Goal: Obtain resource: Download file/media

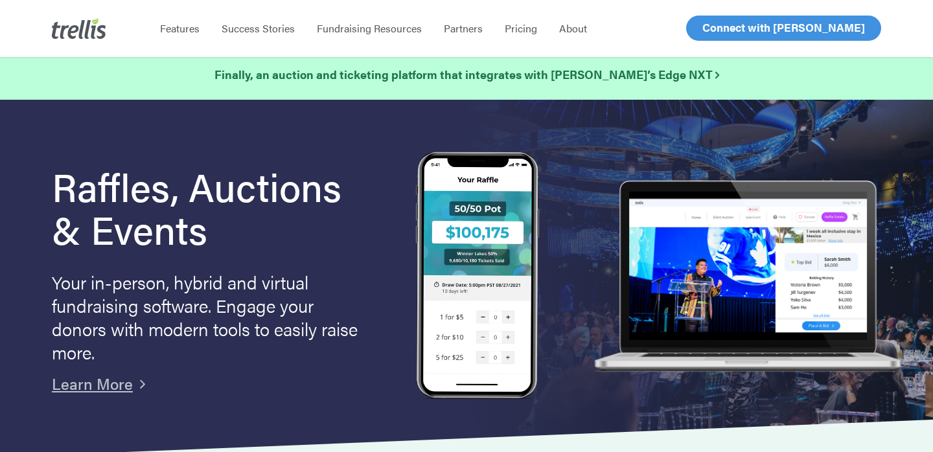
scroll to position [10, 0]
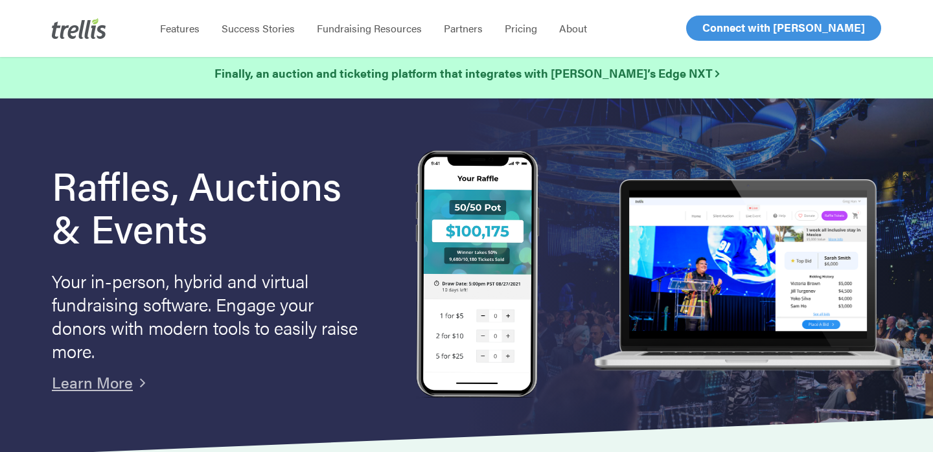
click at [172, 221] on h1 "Raffles, Auctions & Events" at bounding box center [215, 206] width 327 height 86
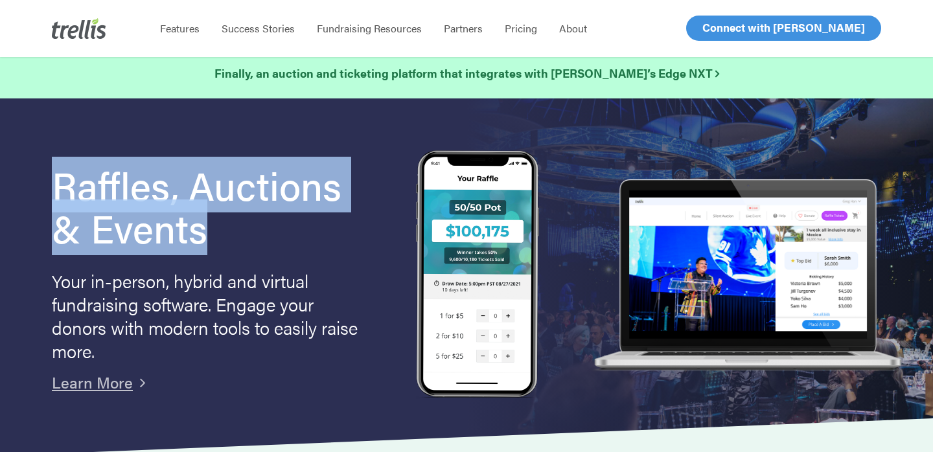
click at [172, 221] on h1 "Raffles, Auctions & Events" at bounding box center [215, 206] width 327 height 86
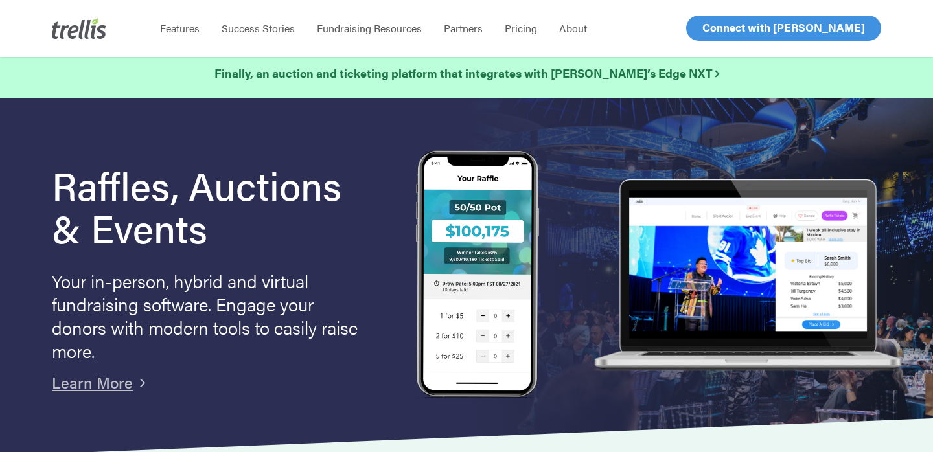
click at [231, 212] on h1 "Raffles, Auctions & Events" at bounding box center [215, 206] width 327 height 86
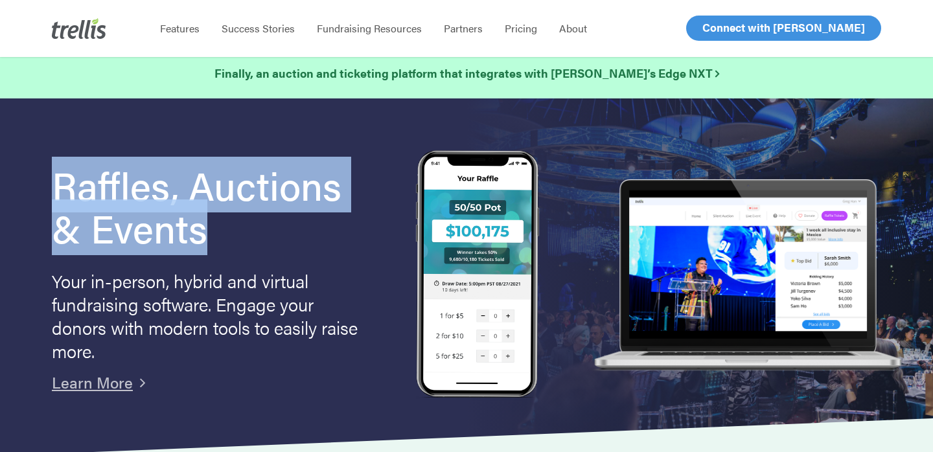
click at [231, 212] on h1 "Raffles, Auctions & Events" at bounding box center [215, 206] width 327 height 86
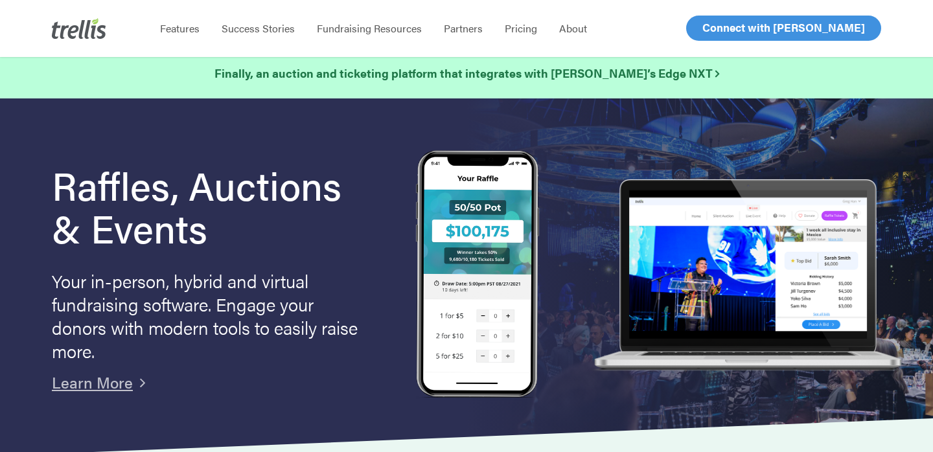
click at [256, 293] on p "Your in-person, hybrid and virtual fundraising software. Engage your donors wit…" at bounding box center [207, 315] width 311 height 93
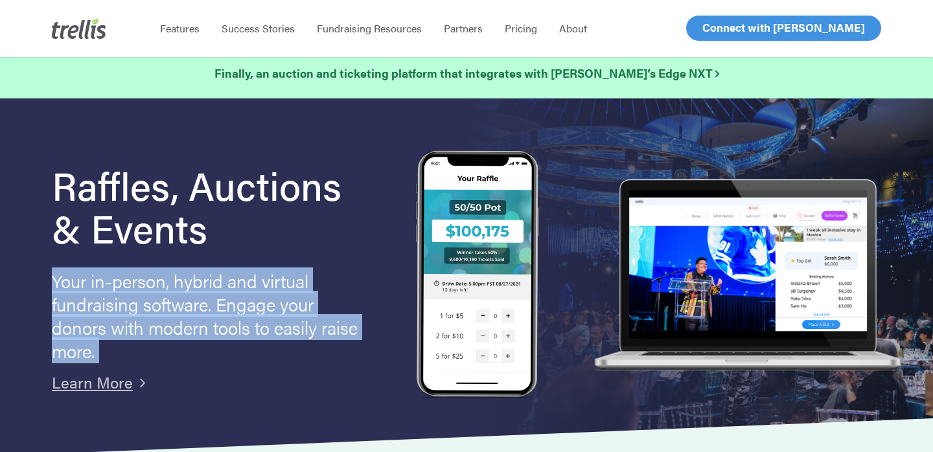
click at [256, 293] on p "Your in-person, hybrid and virtual fundraising software. Engage your donors wit…" at bounding box center [207, 315] width 311 height 93
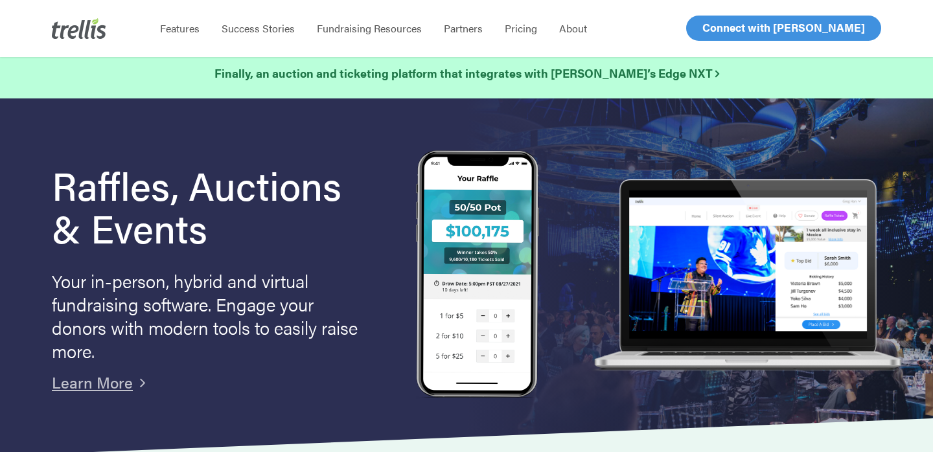
click at [262, 320] on p "Your in-person, hybrid and virtual fundraising software. Engage your donors wit…" at bounding box center [207, 315] width 311 height 93
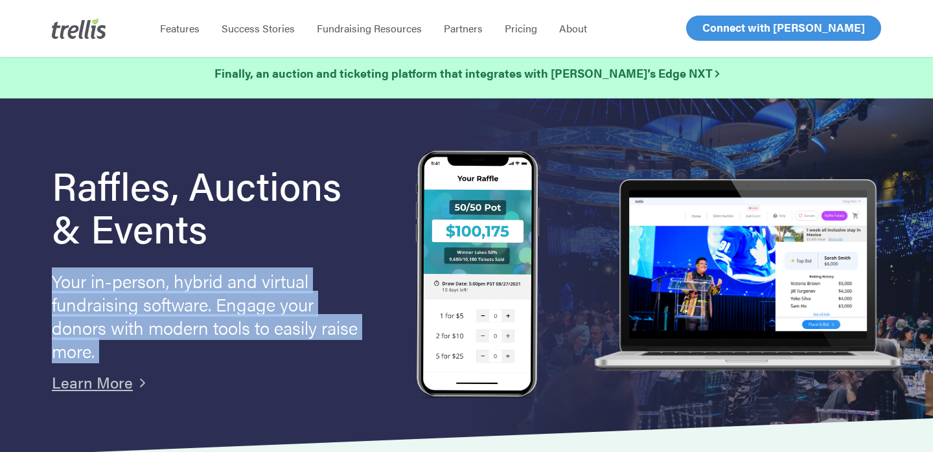
click at [262, 320] on p "Your in-person, hybrid and virtual fundraising software. Engage your donors wit…" at bounding box center [207, 315] width 311 height 93
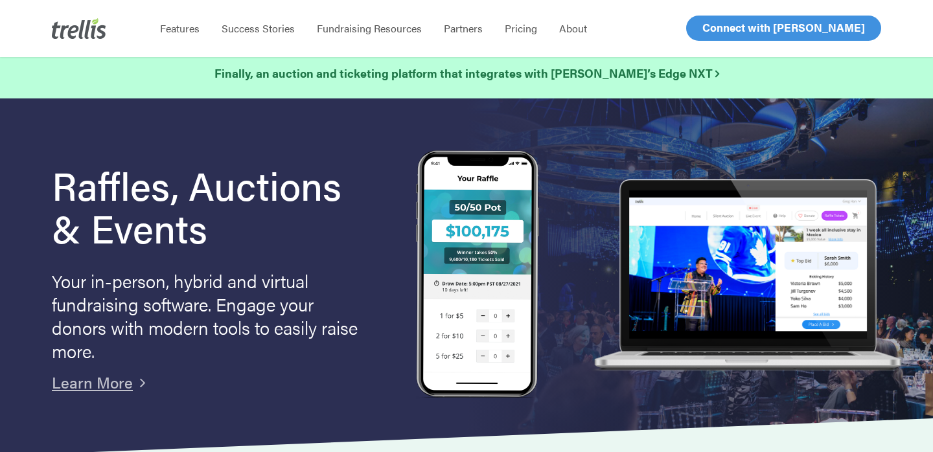
click at [284, 328] on p "Your in-person, hybrid and virtual fundraising software. Engage your donors wit…" at bounding box center [207, 315] width 311 height 93
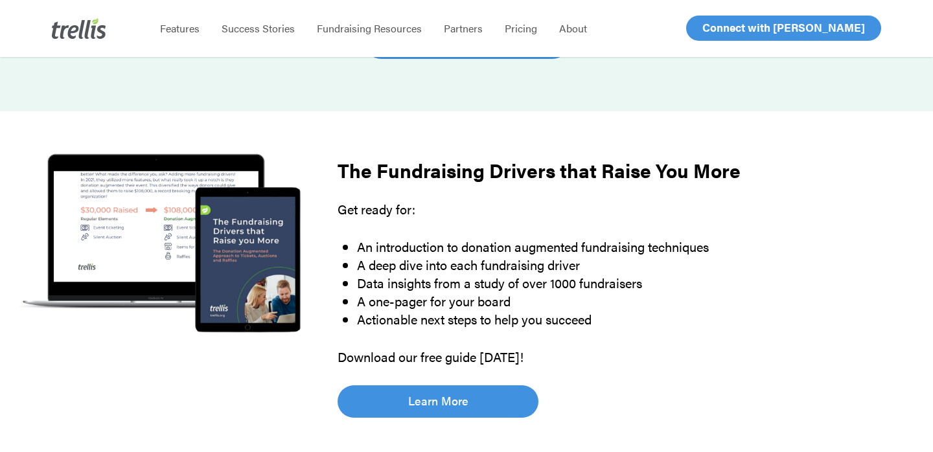
scroll to position [733, 0]
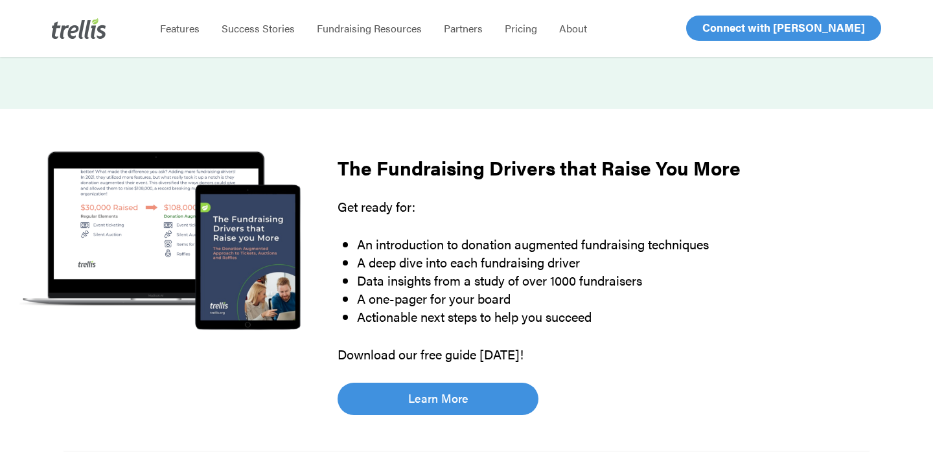
click at [530, 167] on strong "The Fundraising Drivers that Raise You More" at bounding box center [539, 168] width 403 height 28
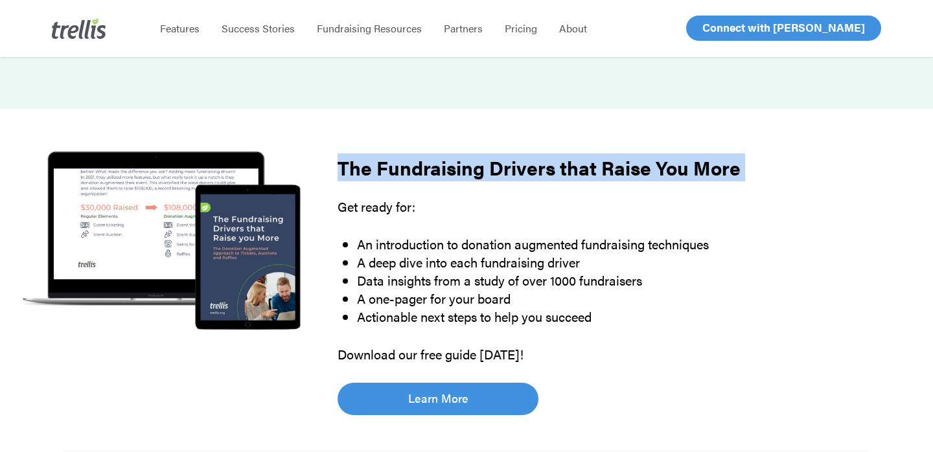
click at [530, 167] on strong "The Fundraising Drivers that Raise You More" at bounding box center [539, 168] width 403 height 28
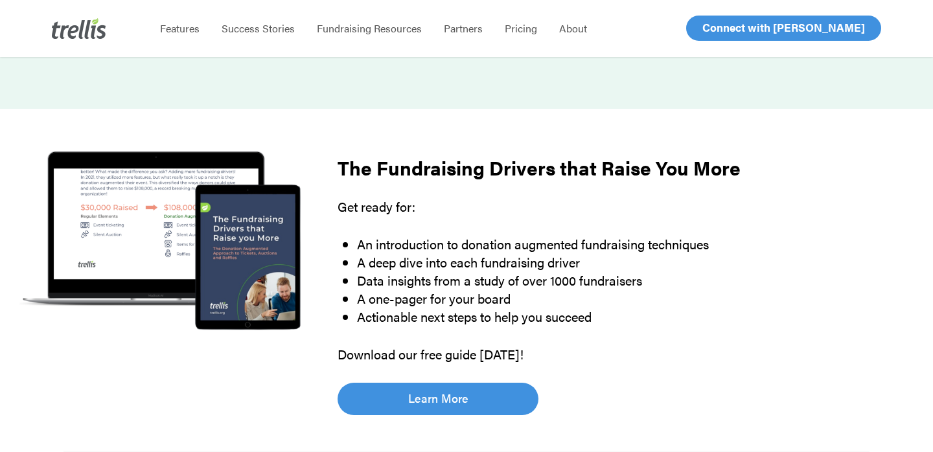
click at [542, 216] on p "Get ready for:" at bounding box center [604, 217] width 532 height 38
click at [542, 255] on li "A deep dive into each fundraising driver" at bounding box center [613, 262] width 513 height 18
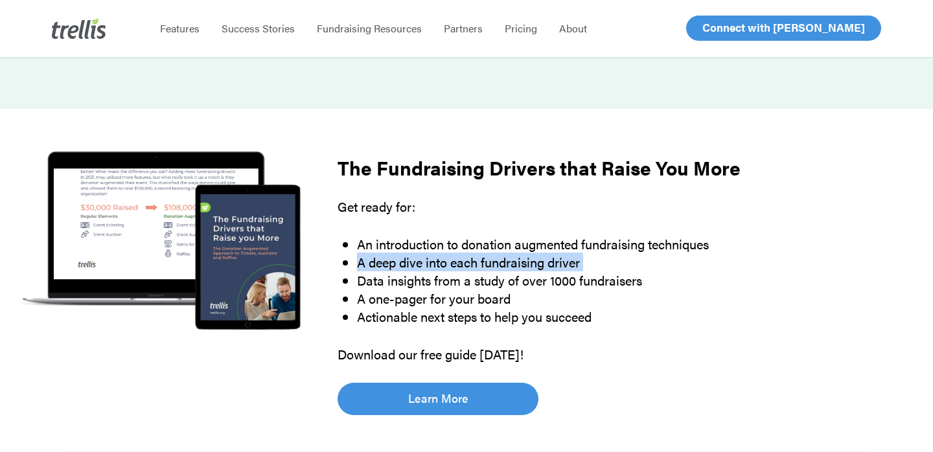
click at [542, 255] on li "A deep dive into each fundraising driver" at bounding box center [613, 262] width 513 height 18
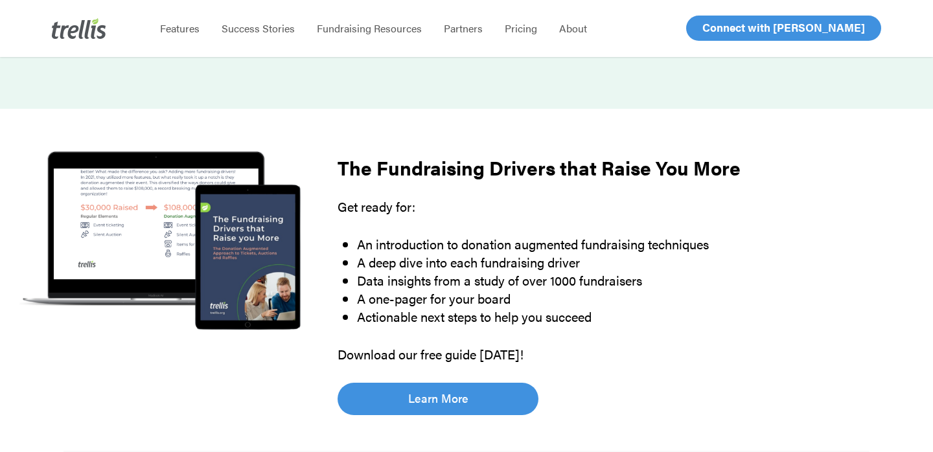
click at [554, 244] on li "An introduction to donation augmented fundraising techniques" at bounding box center [613, 244] width 513 height 18
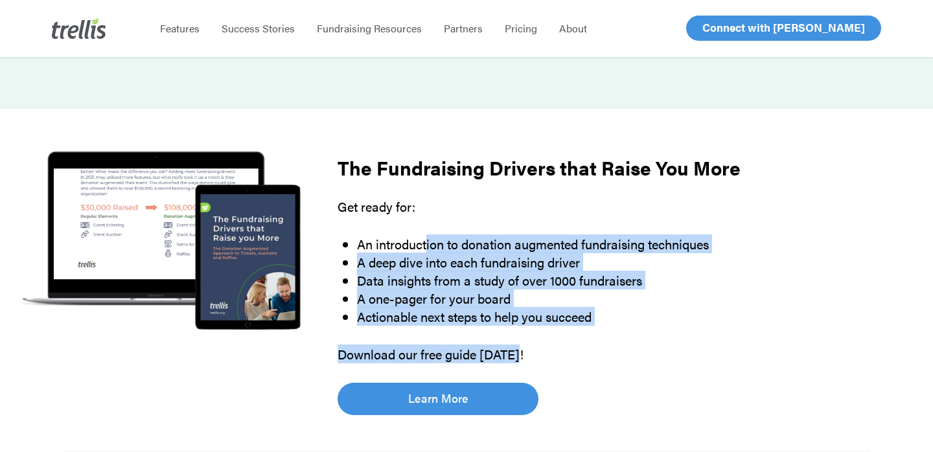
drag, startPoint x: 428, startPoint y: 240, endPoint x: 543, endPoint y: 351, distance: 159.9
click at [543, 351] on div "Get ready for: An introduction to donation augmented fundraising techniques A d…" at bounding box center [604, 281] width 532 height 166
click at [543, 351] on p "Download our free guide [DATE]!" at bounding box center [604, 354] width 532 height 18
drag, startPoint x: 543, startPoint y: 351, endPoint x: 518, endPoint y: 207, distance: 145.9
click at [519, 207] on div "Get ready for: An introduction to donation augmented fundraising techniques A d…" at bounding box center [604, 281] width 532 height 166
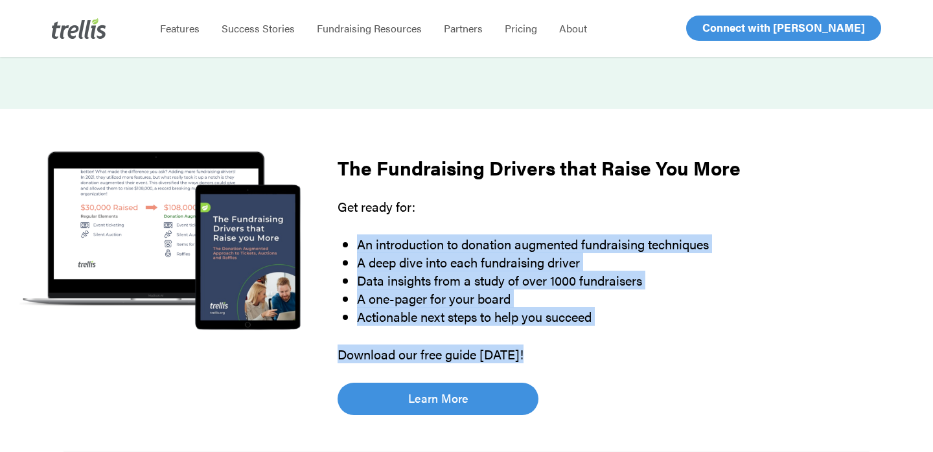
click at [518, 207] on p "Get ready for:" at bounding box center [604, 217] width 532 height 38
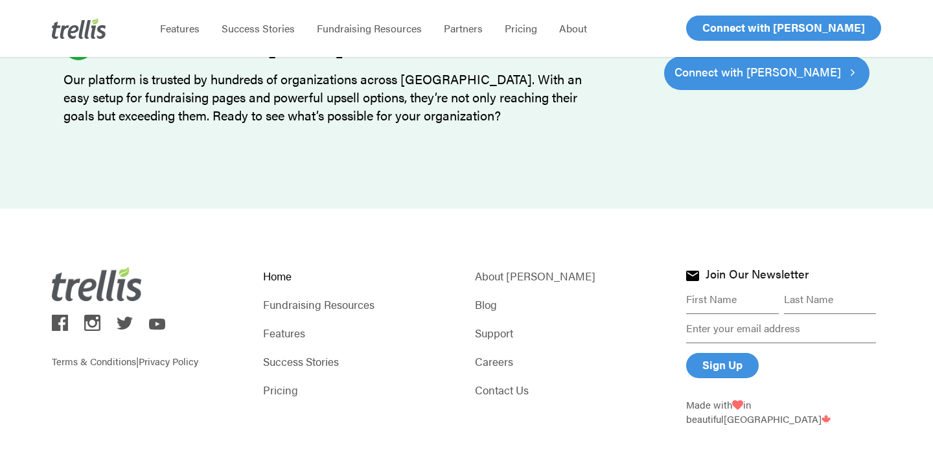
scroll to position [3611, 0]
